Goal: Task Accomplishment & Management: Complete application form

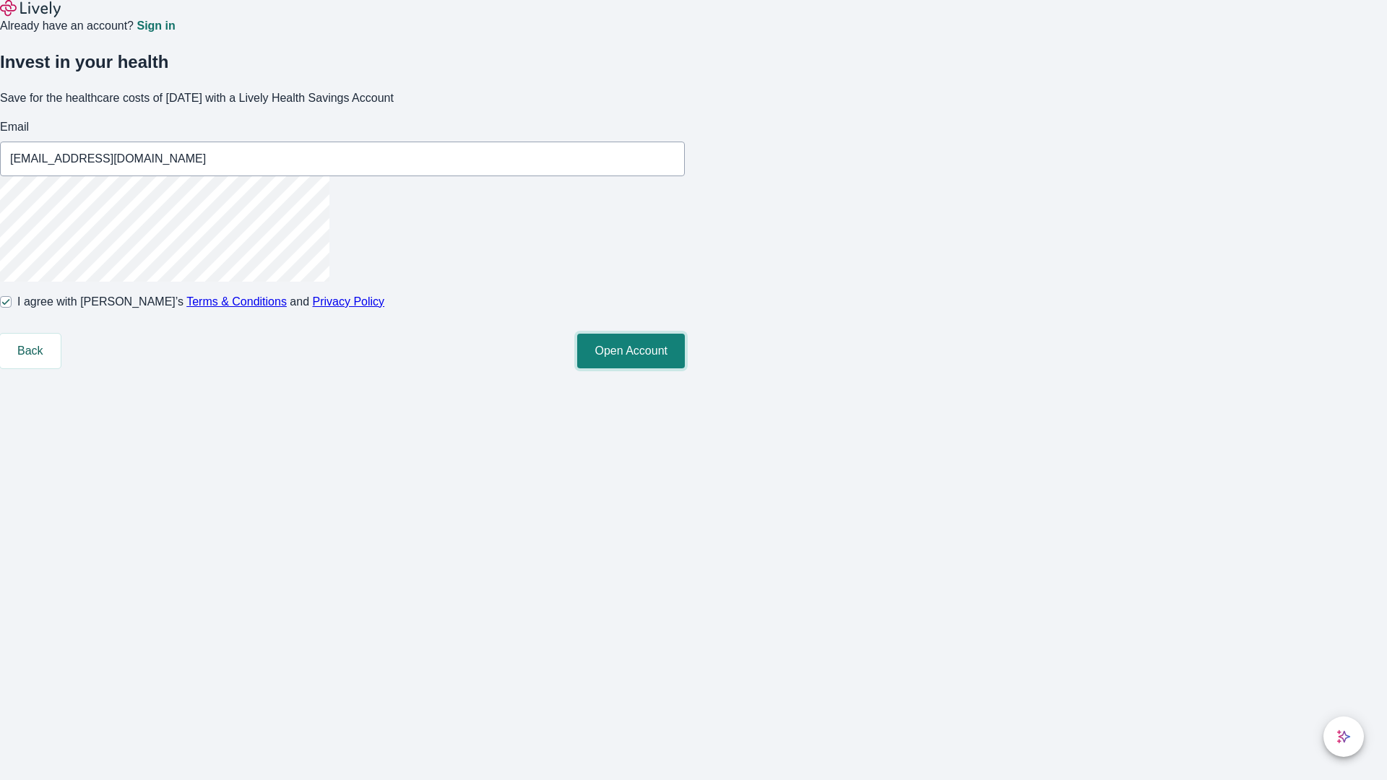
click at [685, 368] on button "Open Account" at bounding box center [631, 351] width 108 height 35
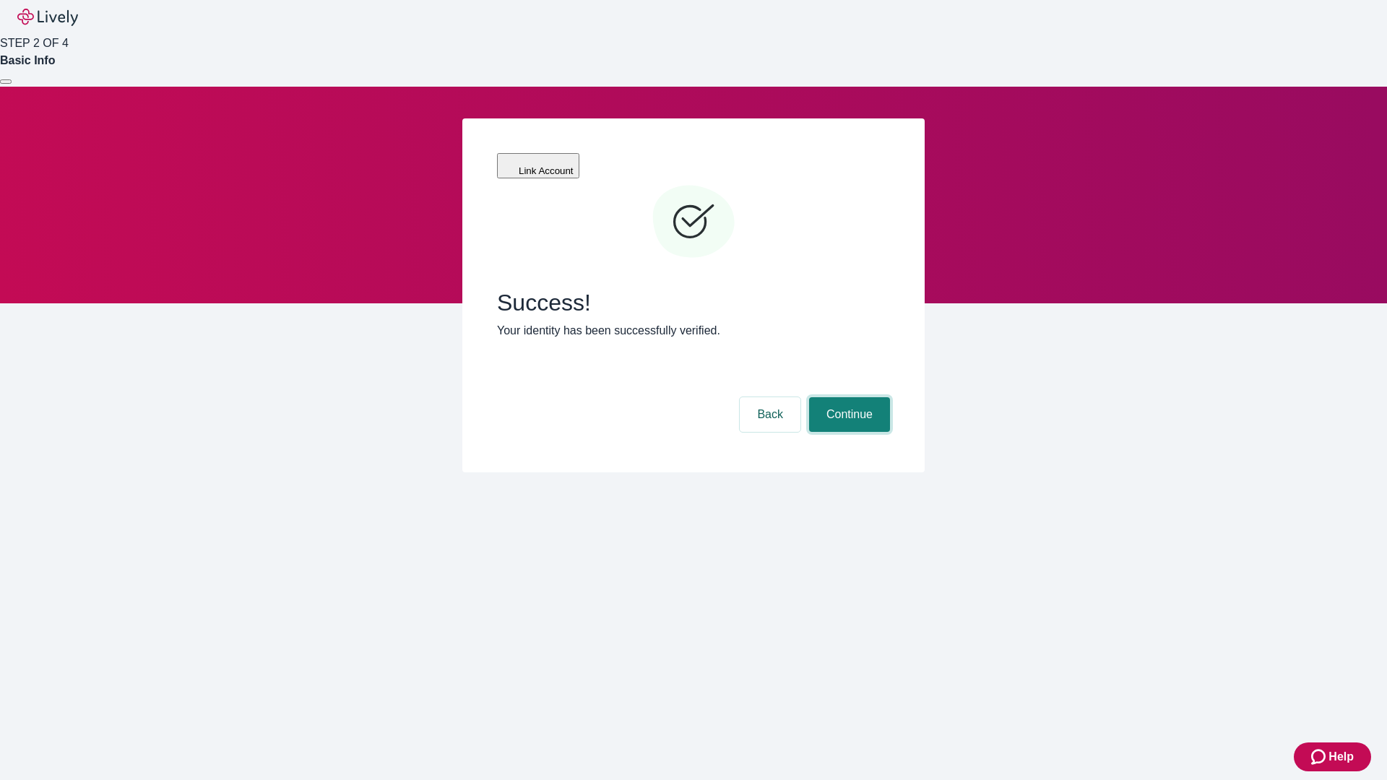
click at [847, 397] on button "Continue" at bounding box center [849, 414] width 81 height 35
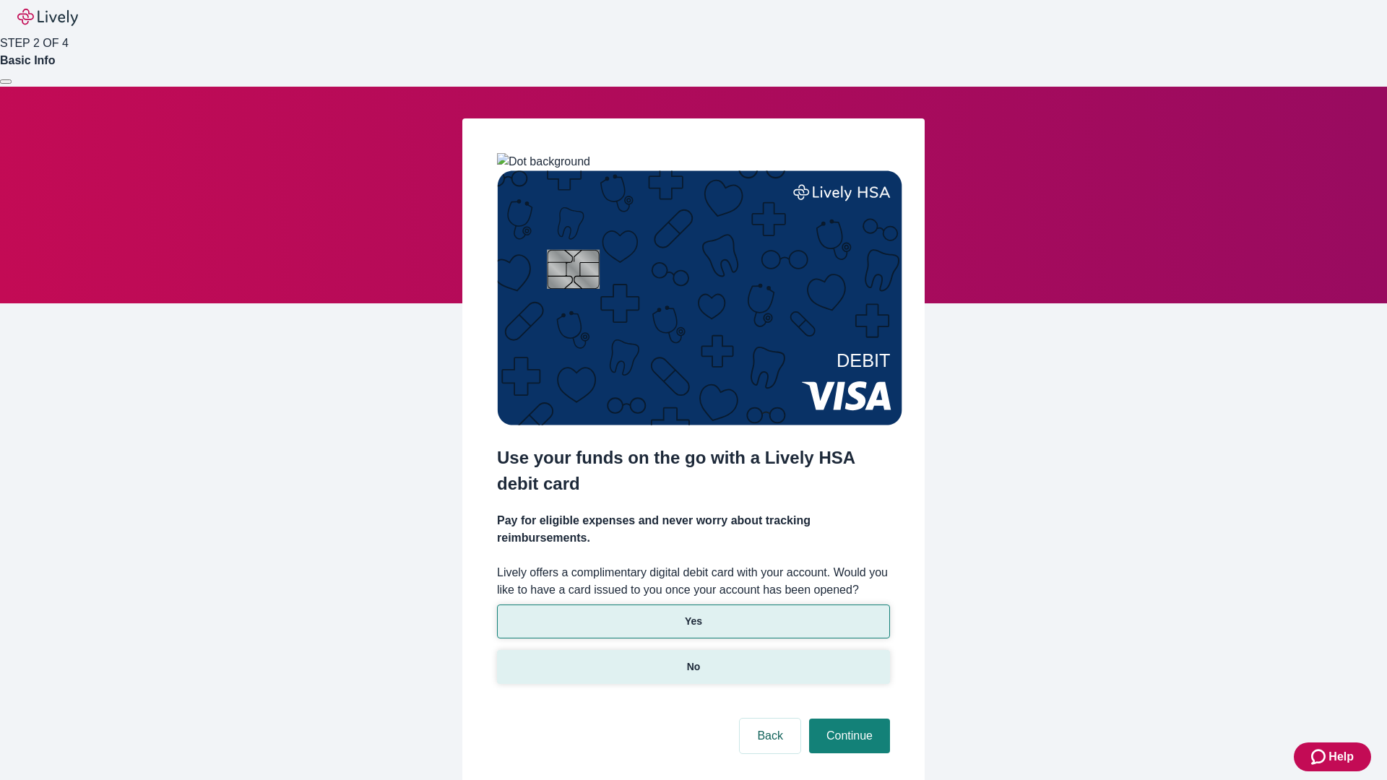
click at [693, 659] on p "No" at bounding box center [694, 666] width 14 height 15
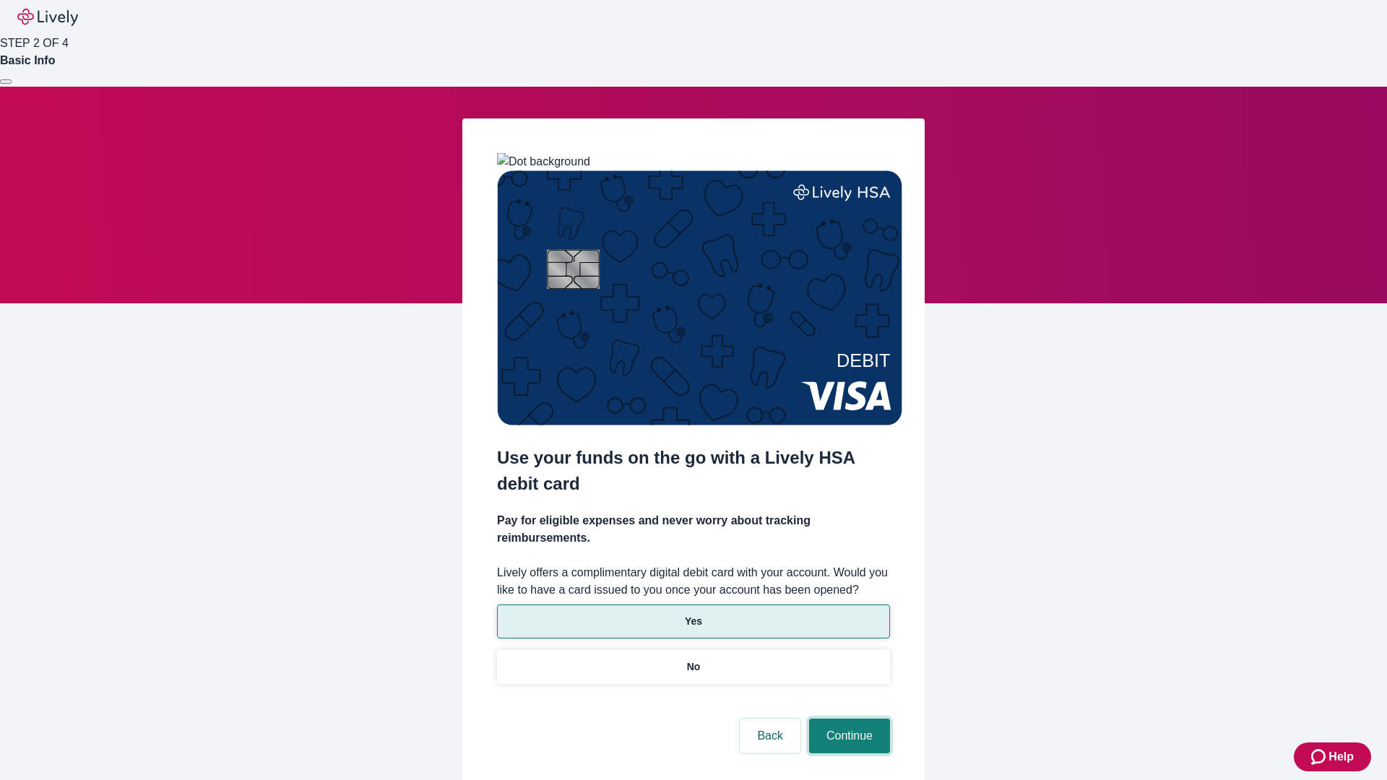
click at [847, 719] on button "Continue" at bounding box center [849, 736] width 81 height 35
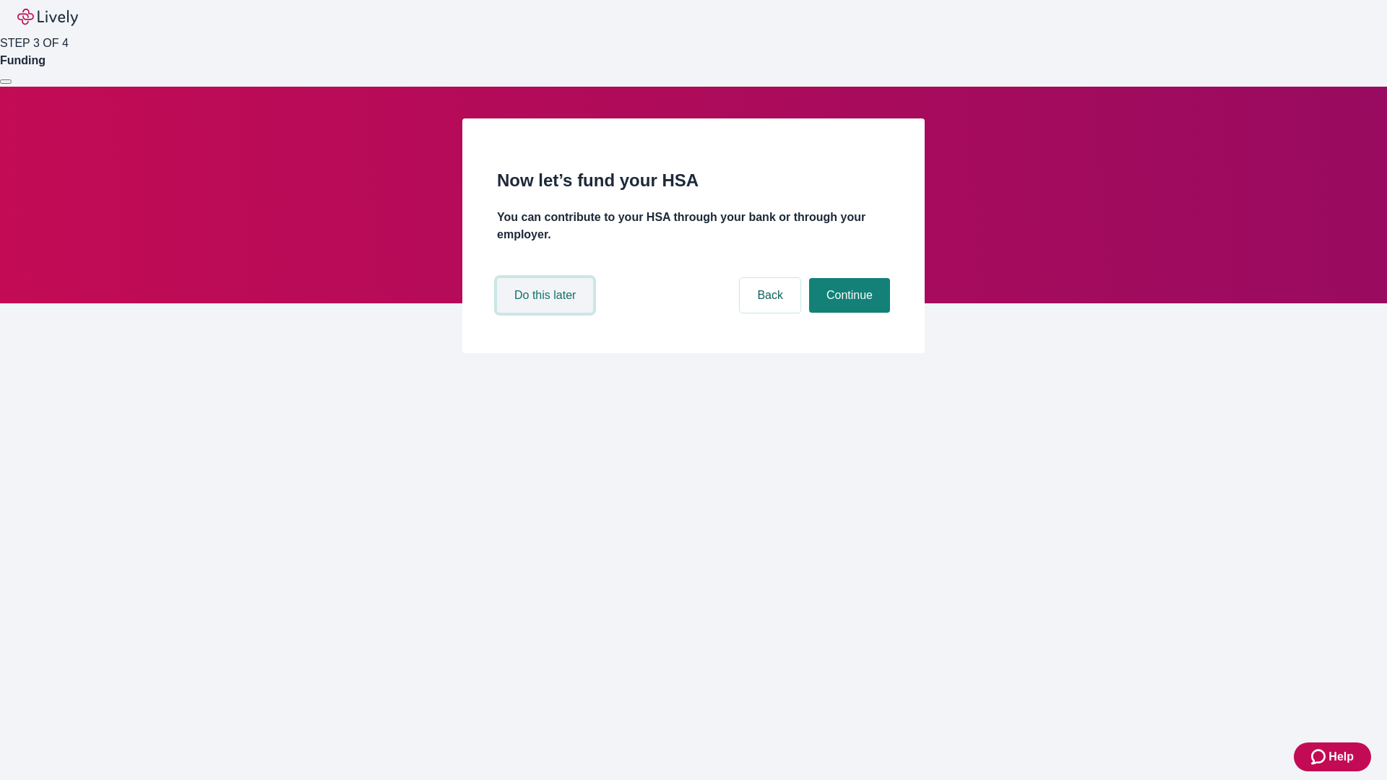
click at [547, 313] on button "Do this later" at bounding box center [545, 295] width 96 height 35
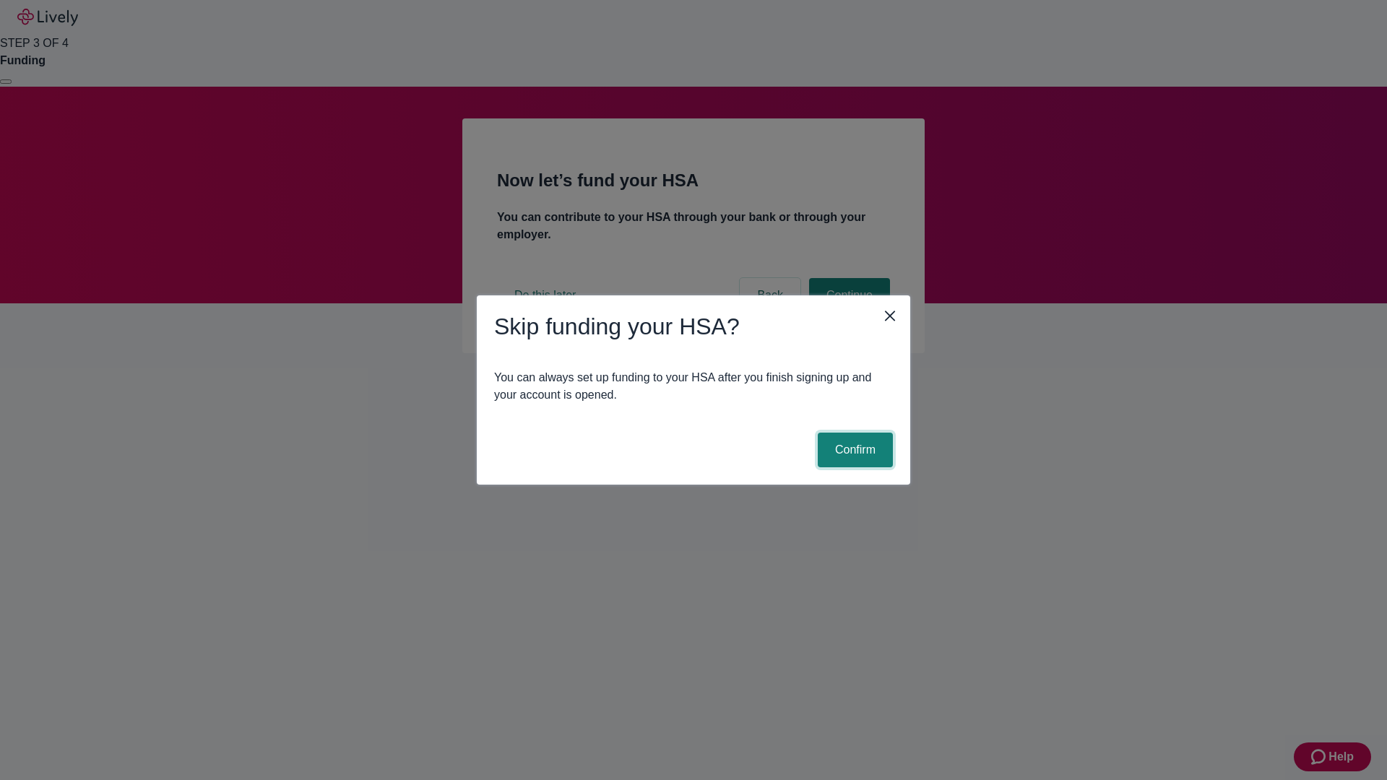
click at [853, 450] on button "Confirm" at bounding box center [854, 450] width 75 height 35
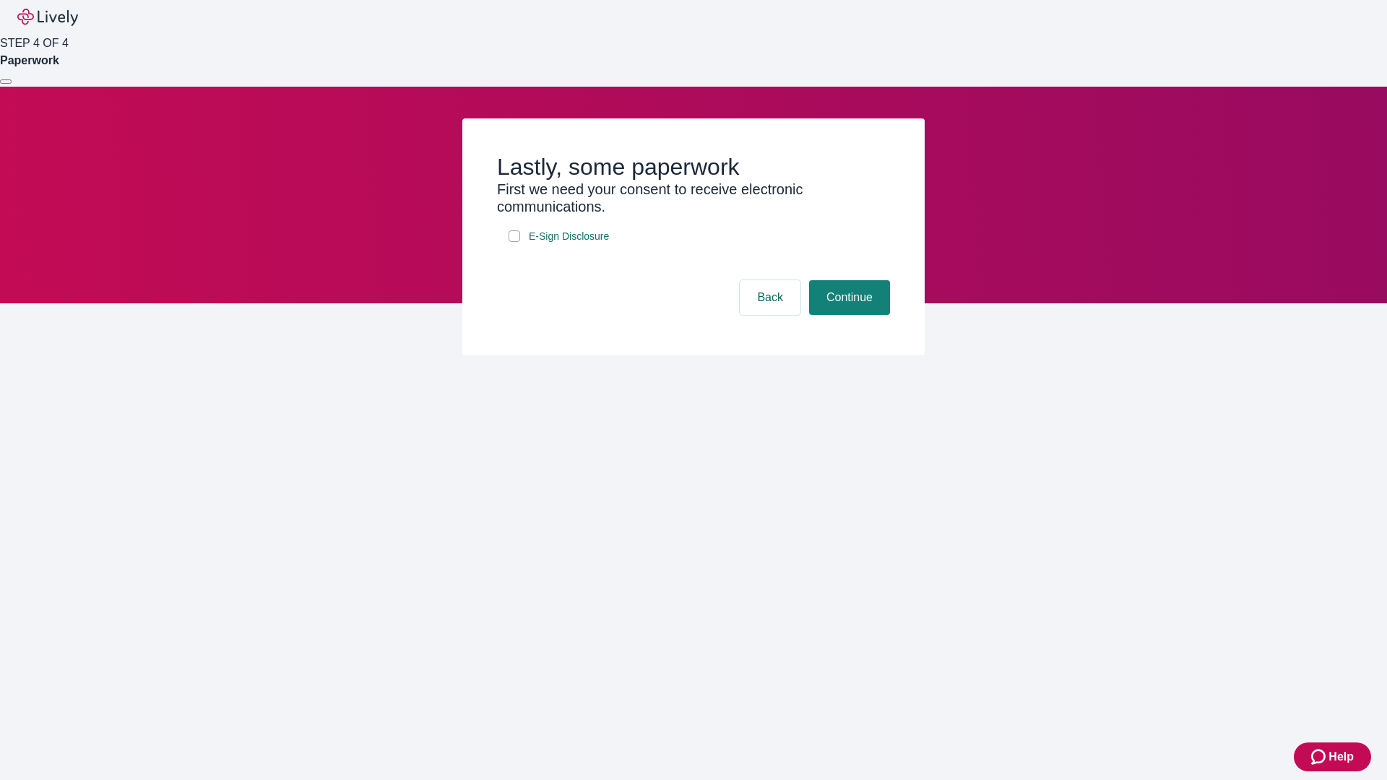
click at [514, 242] on input "E-Sign Disclosure" at bounding box center [514, 236] width 12 height 12
checkbox input "true"
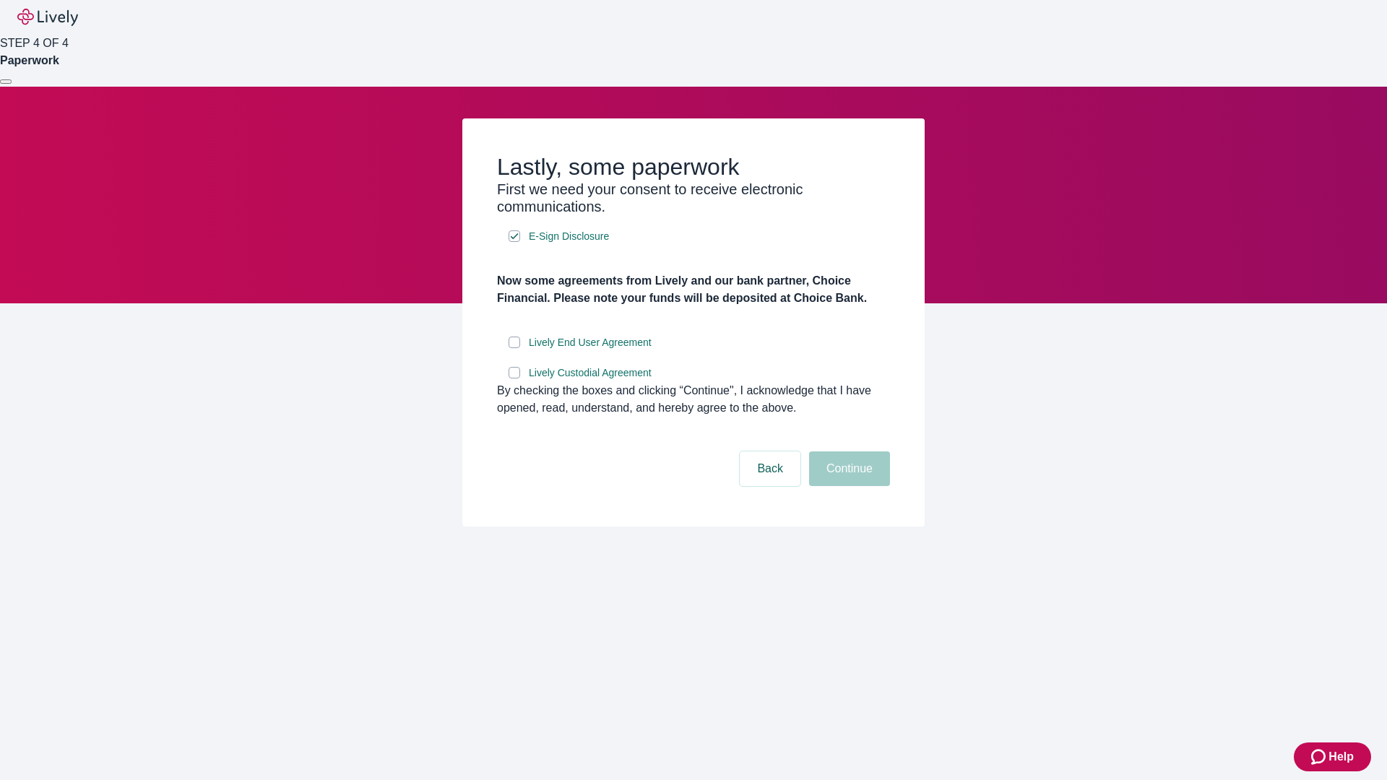
click at [514, 348] on input "Lively End User Agreement" at bounding box center [514, 343] width 12 height 12
checkbox input "true"
click at [514, 378] on input "Lively Custodial Agreement" at bounding box center [514, 373] width 12 height 12
checkbox input "true"
click at [847, 486] on button "Continue" at bounding box center [849, 468] width 81 height 35
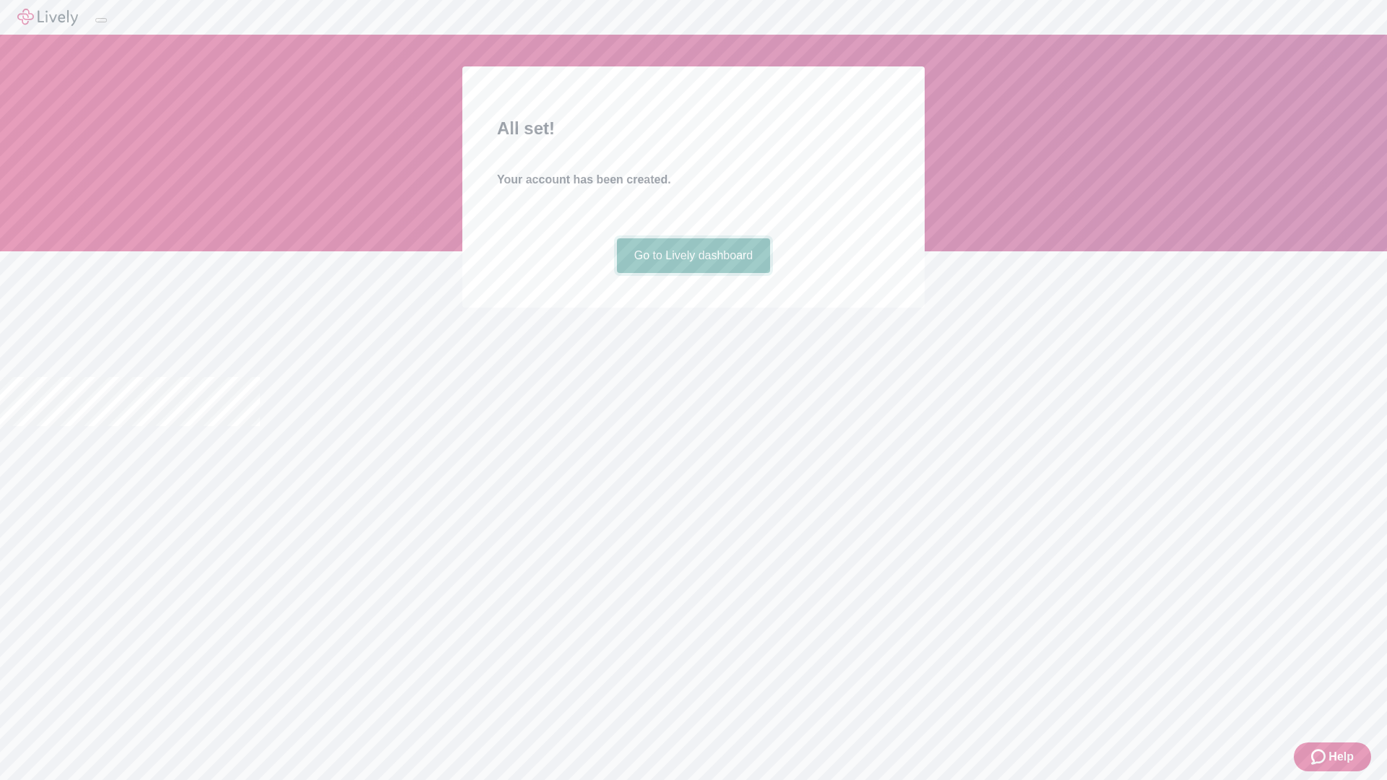
click at [693, 273] on link "Go to Lively dashboard" at bounding box center [694, 255] width 154 height 35
